Goal: Find specific page/section: Find specific page/section

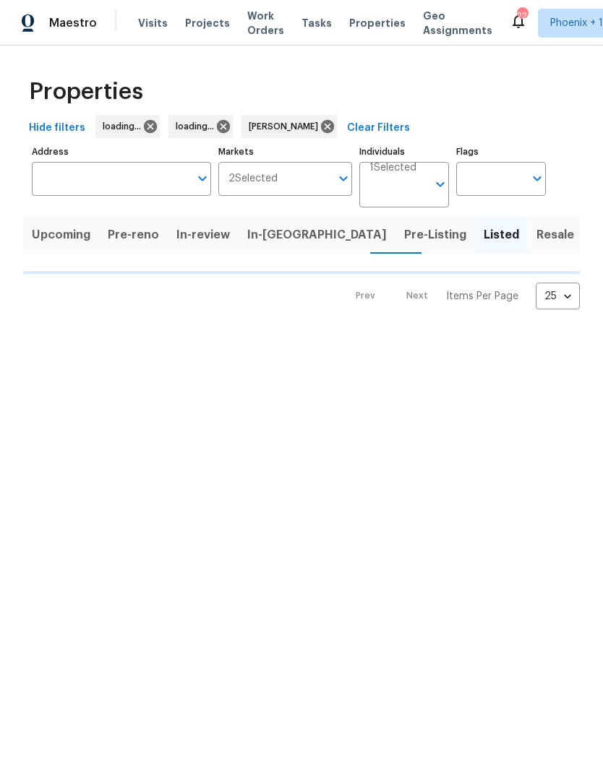
click at [573, 94] on div "Properties" at bounding box center [301, 92] width 557 height 46
click at [584, 119] on div "Properties Hide filters loading... loading... Eric Scott Clear Filters Address …" at bounding box center [301, 189] width 603 height 287
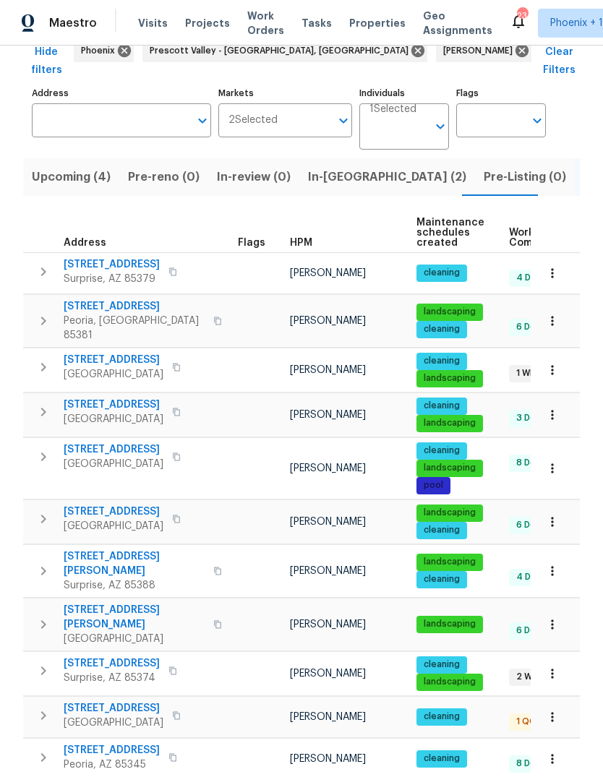
scroll to position [87, 0]
